Goal: Check status: Check status

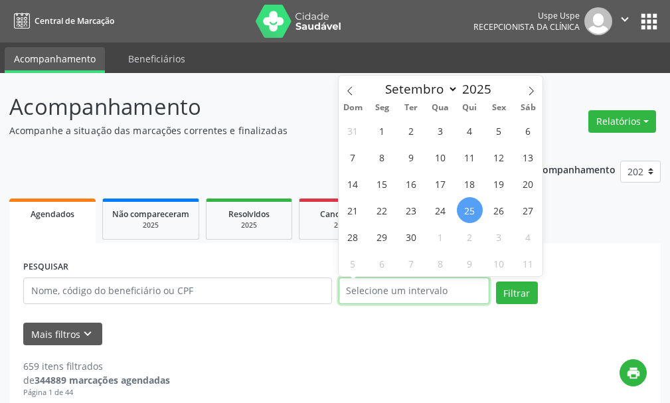
drag, startPoint x: 402, startPoint y: 290, endPoint x: 281, endPoint y: 277, distance: 122.1
click at [281, 277] on div "PESQUISAR DATA DE ATENDIMENTO Filtrar" at bounding box center [335, 285] width 630 height 56
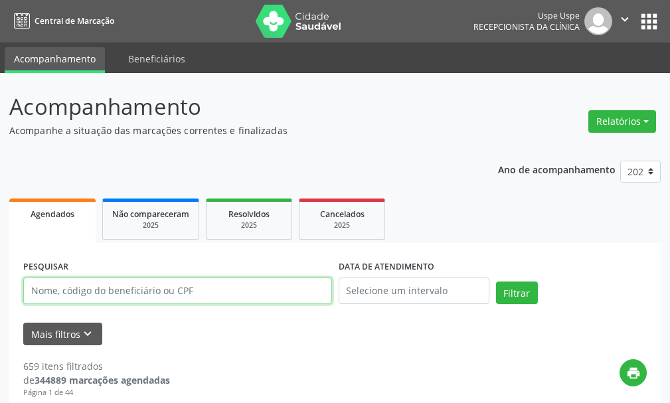
click at [262, 287] on input "text" at bounding box center [177, 290] width 309 height 27
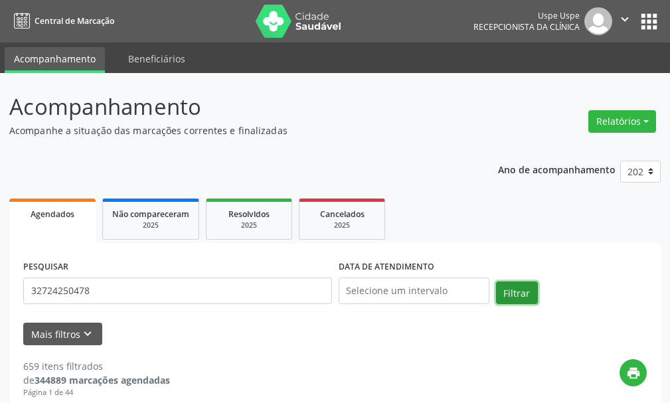
click at [520, 289] on button "Filtrar" at bounding box center [517, 292] width 42 height 23
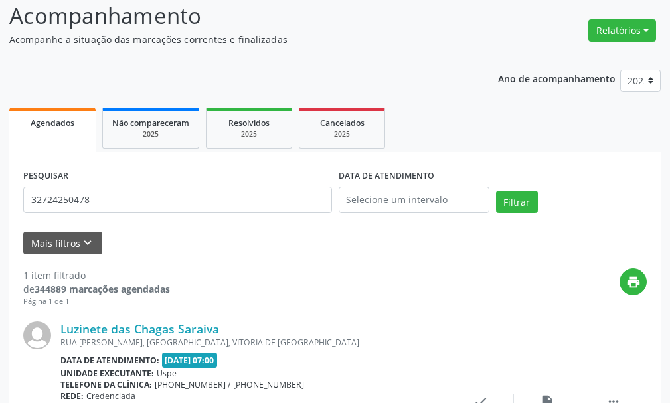
scroll to position [221, 0]
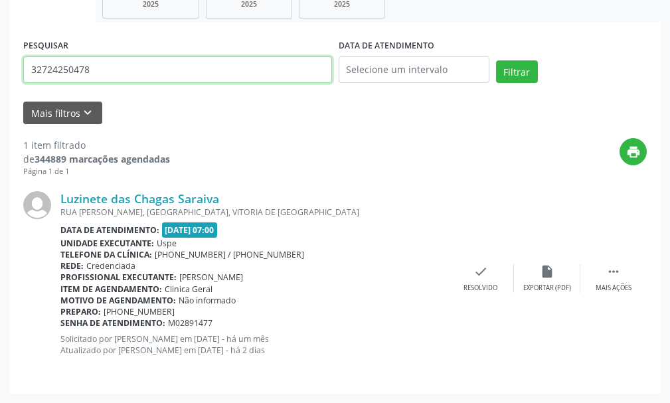
drag, startPoint x: 108, startPoint y: 68, endPoint x: 0, endPoint y: 72, distance: 108.3
click at [0, 72] on div "Acompanhamento Acompanhe a situação das marcações correntes e finalizadas Relat…" at bounding box center [335, 127] width 670 height 551
type input "10942777387"
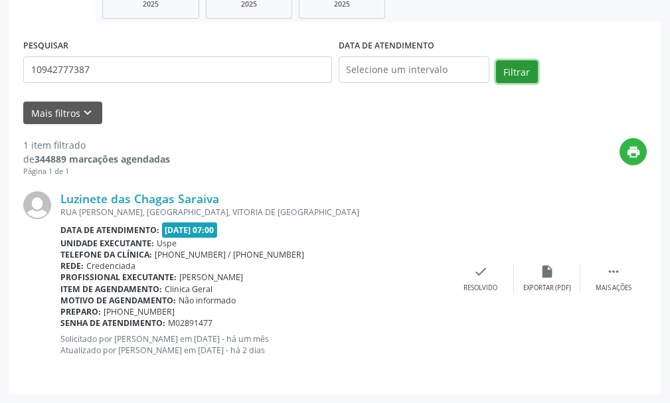
click at [513, 67] on button "Filtrar" at bounding box center [517, 71] width 42 height 23
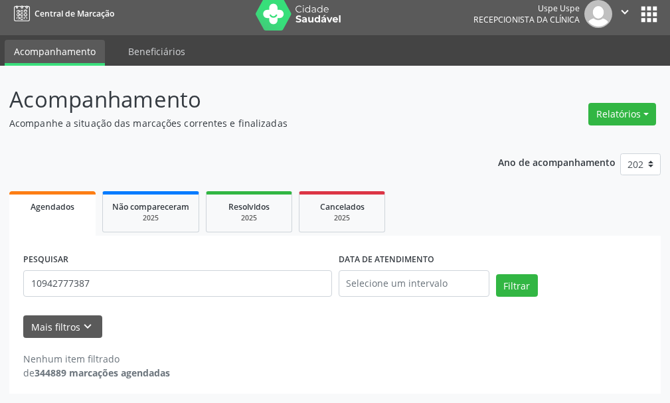
scroll to position [7, 0]
click at [521, 274] on button "Filtrar" at bounding box center [517, 285] width 42 height 23
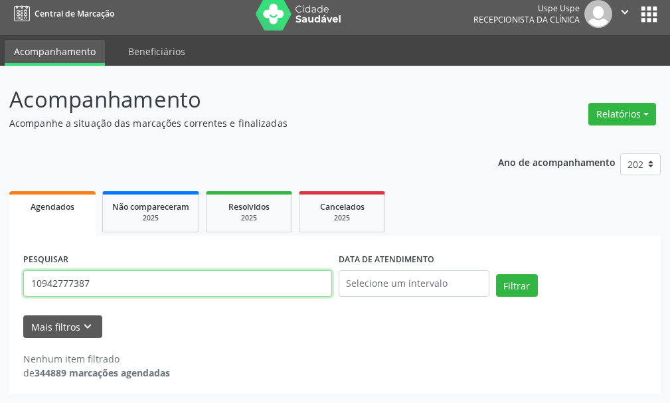
drag, startPoint x: 114, startPoint y: 285, endPoint x: 11, endPoint y: 275, distance: 102.7
click at [11, 276] on div "PESQUISAR 10942777387 DATA DE ATENDIMENTO Filtrar UNIDADE EXECUTANTE Selecione …" at bounding box center [334, 315] width 651 height 158
type input "[PERSON_NAME]"
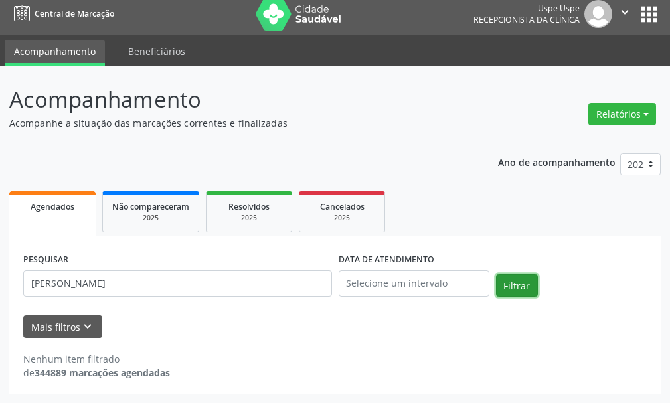
click at [512, 280] on button "Filtrar" at bounding box center [517, 285] width 42 height 23
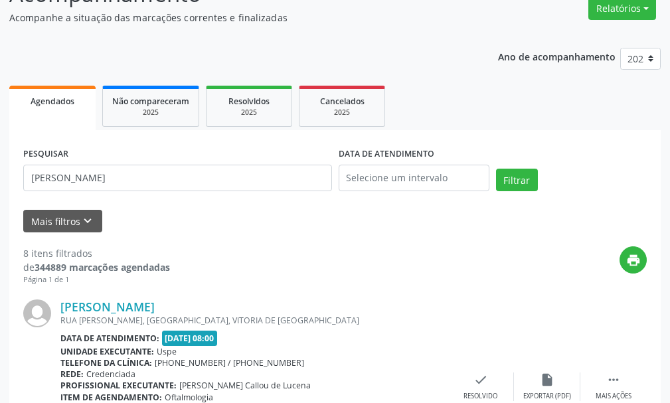
scroll to position [0, 0]
